Goal: Find specific page/section: Find specific page/section

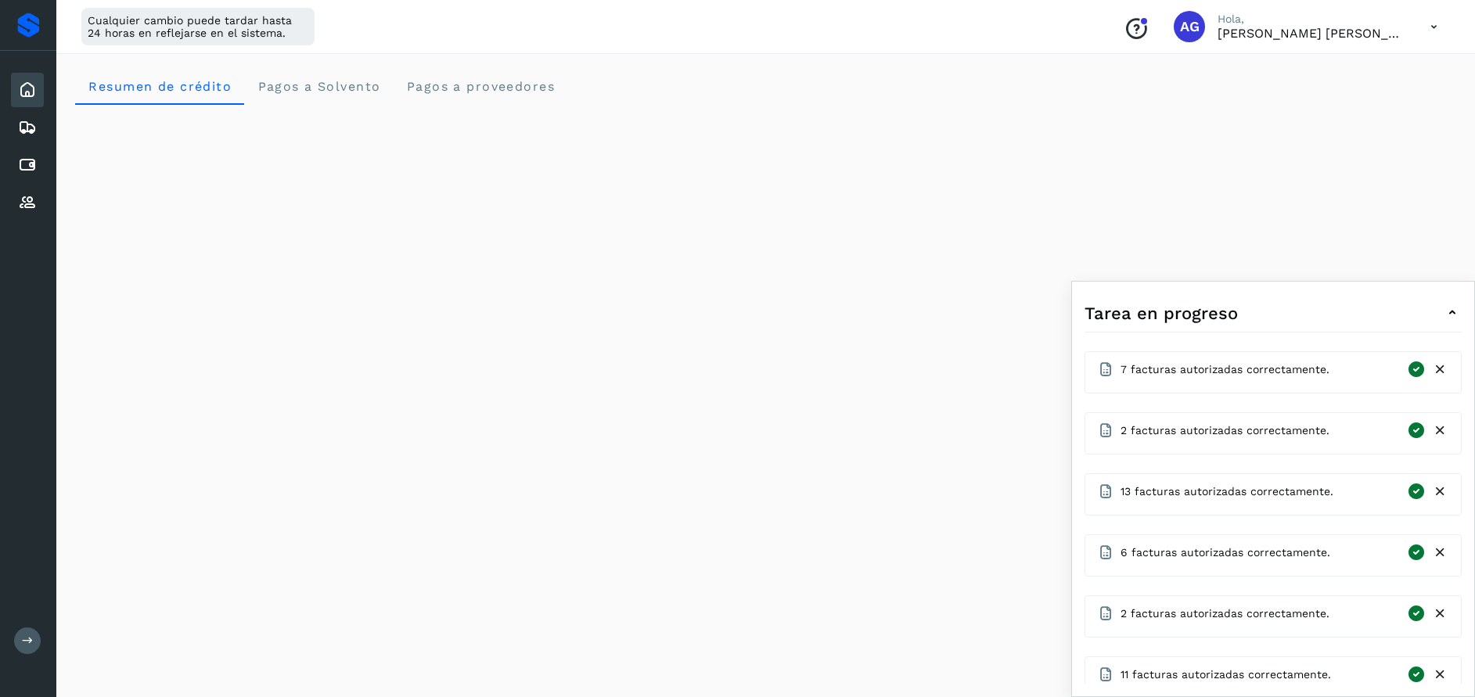
scroll to position [659, 0]
click at [31, 167] on icon at bounding box center [27, 165] width 19 height 19
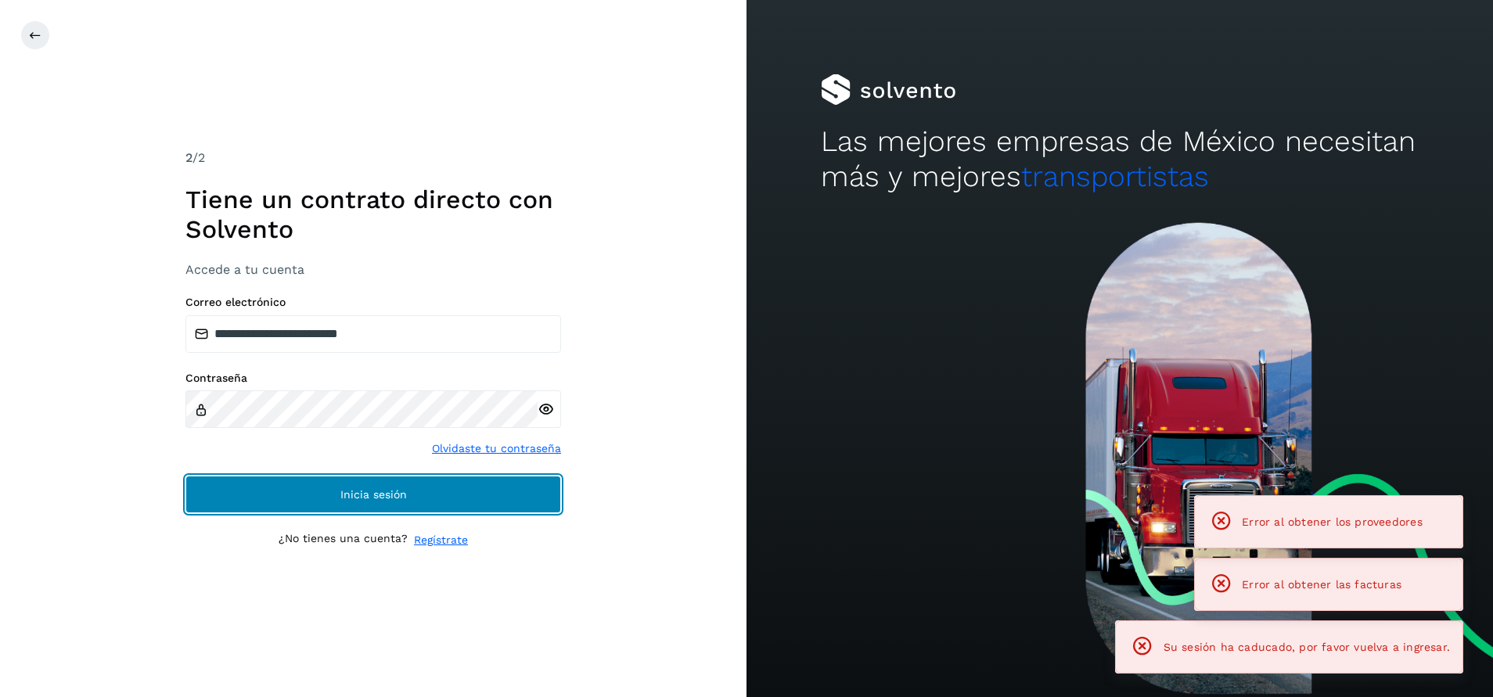
click at [447, 490] on button "Inicia sesión" at bounding box center [373, 495] width 376 height 38
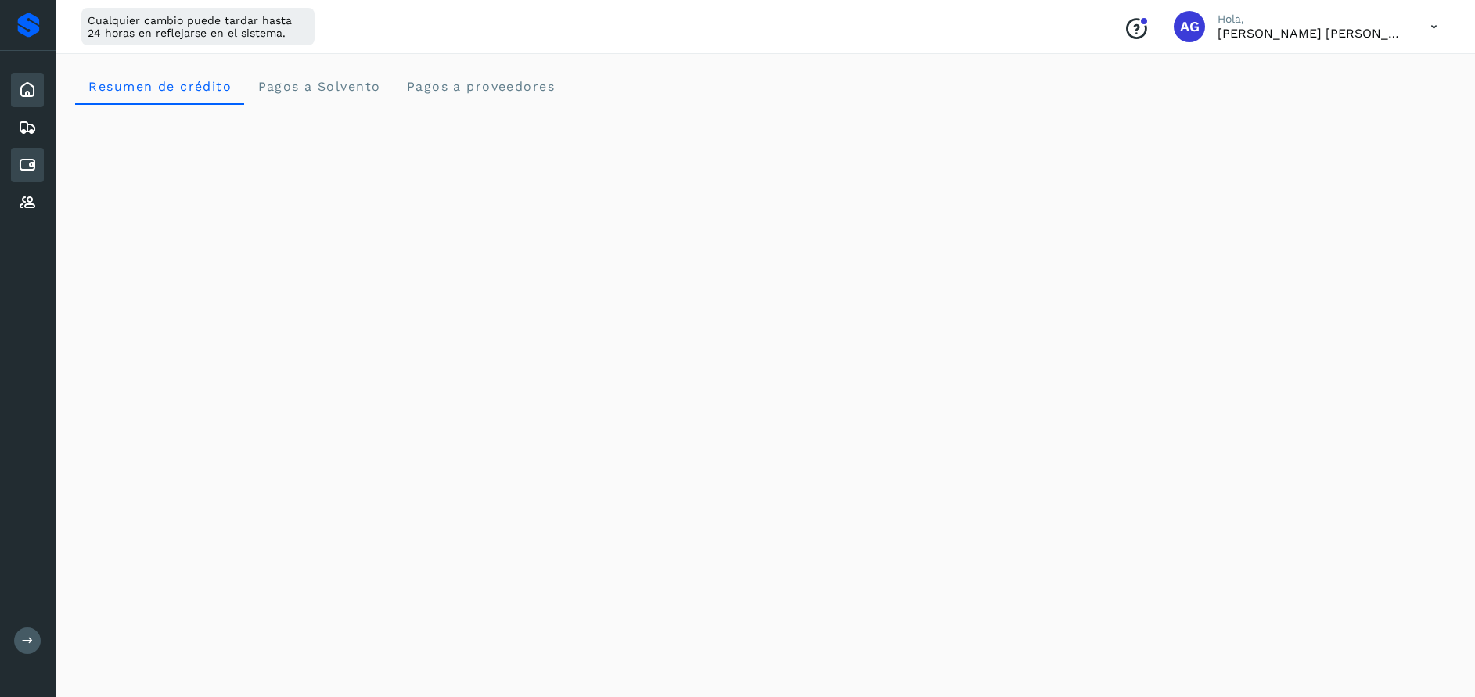
click at [18, 165] on div "Cuentas por pagar" at bounding box center [27, 165] width 33 height 34
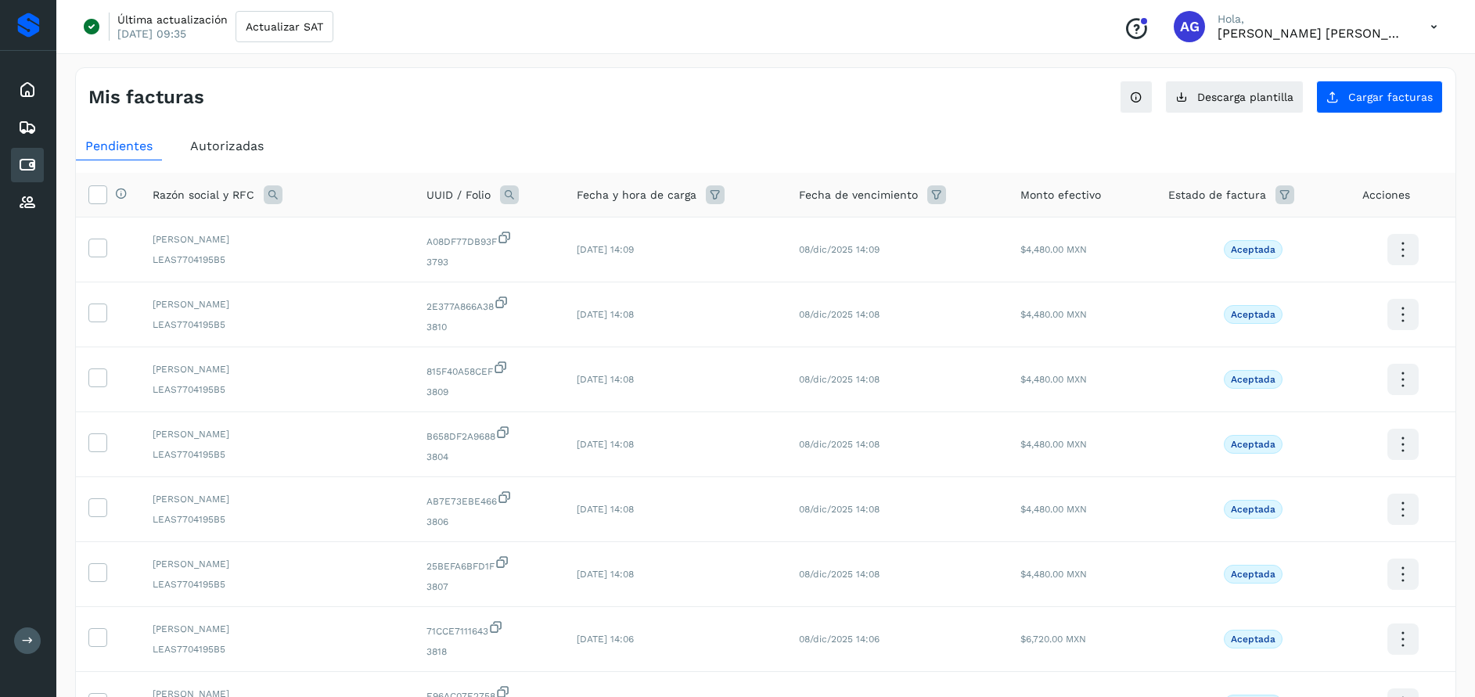
click at [259, 197] on div "Razón social y RFC" at bounding box center [277, 194] width 249 height 19
click at [286, 203] on div "Razón social y RFC" at bounding box center [277, 194] width 249 height 19
click at [277, 199] on icon at bounding box center [273, 194] width 19 height 19
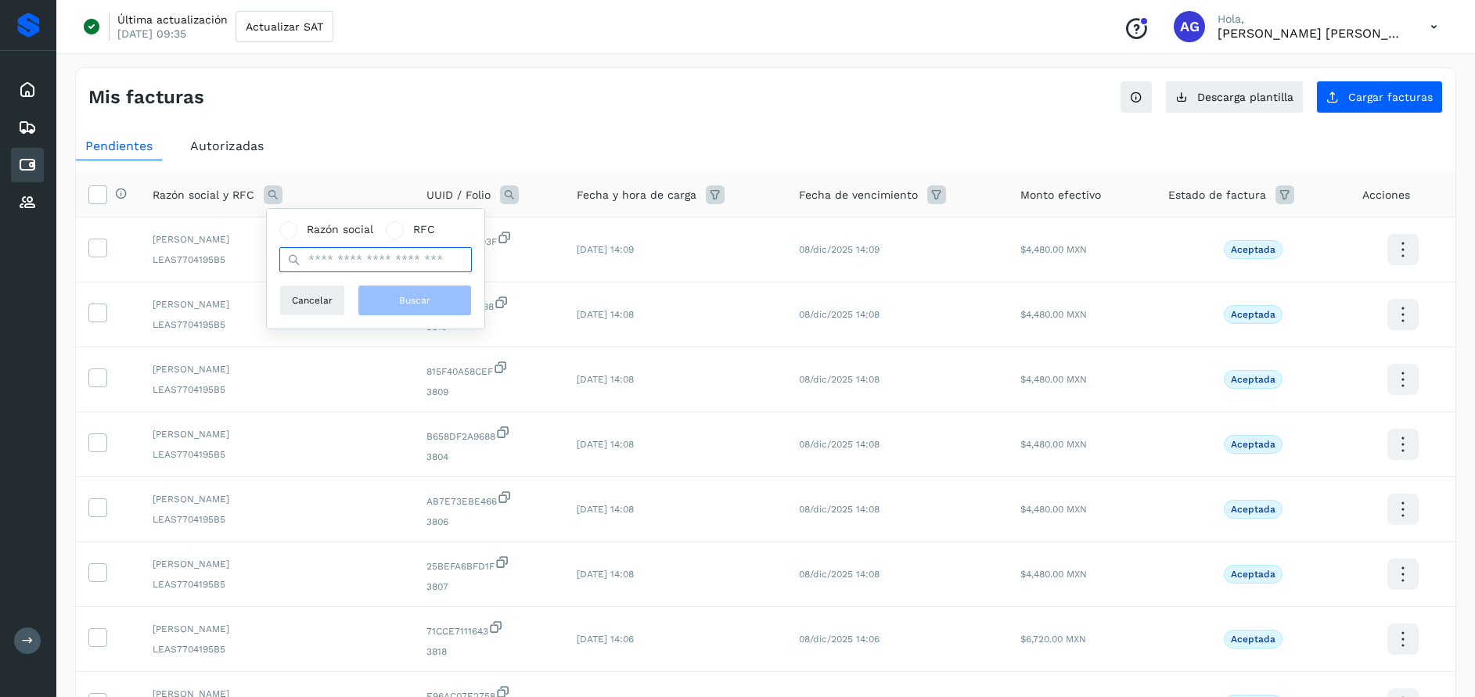
click at [361, 263] on input "text" at bounding box center [375, 259] width 192 height 25
type input "**********"
click at [384, 293] on button "Buscar" at bounding box center [415, 300] width 114 height 31
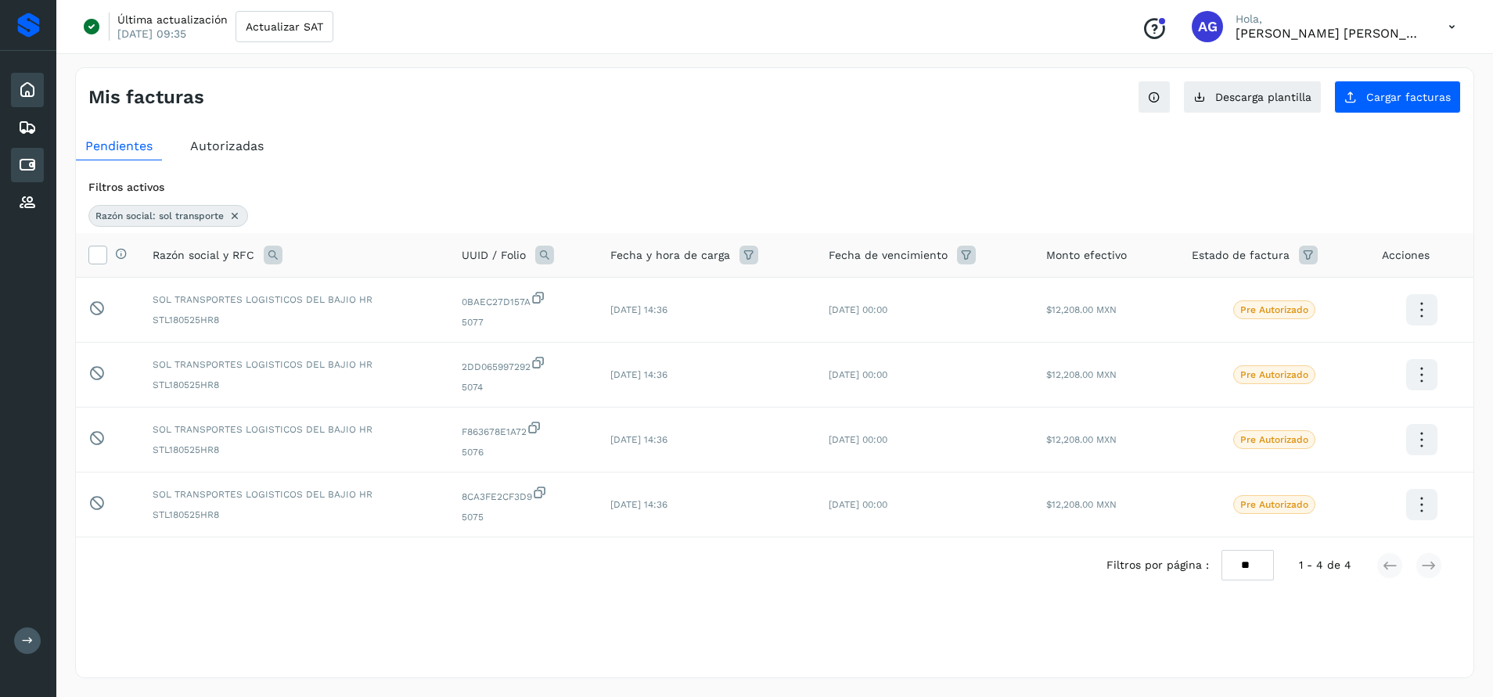
click at [36, 93] on icon at bounding box center [27, 90] width 19 height 19
